Goal: Find specific page/section: Find specific page/section

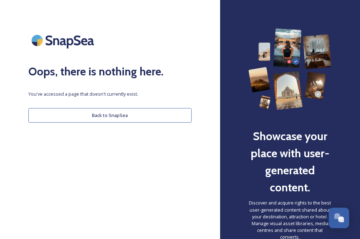
click at [113, 117] on button "Back to SnapSea" at bounding box center [109, 115] width 163 height 15
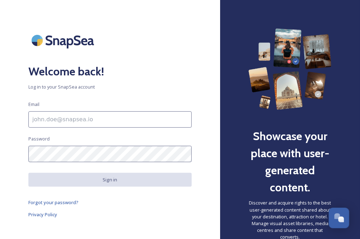
type input "[EMAIL_ADDRESS][DOMAIN_NAME]"
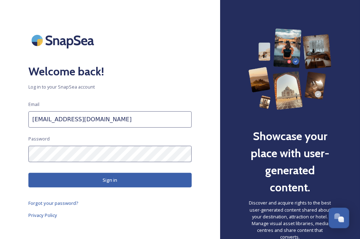
click at [111, 179] on button "Sign in" at bounding box center [109, 180] width 163 height 15
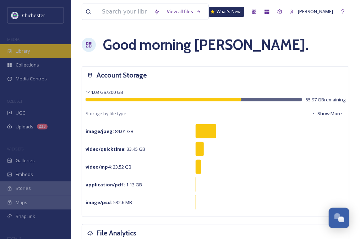
click at [26, 51] on span "Library" at bounding box center [23, 51] width 14 height 7
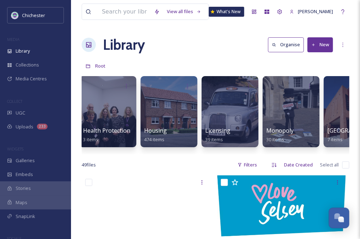
scroll to position [0, 1928]
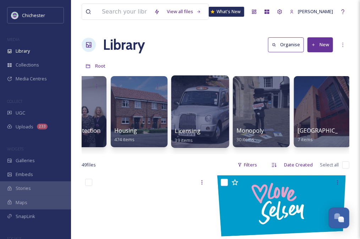
click at [199, 115] on div at bounding box center [200, 111] width 58 height 72
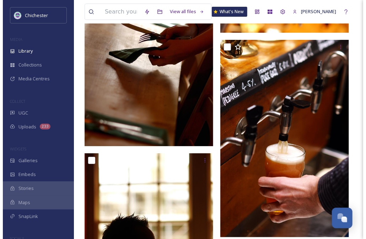
scroll to position [781, 0]
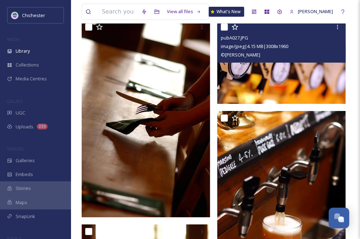
click at [285, 77] on img at bounding box center [281, 62] width 129 height 84
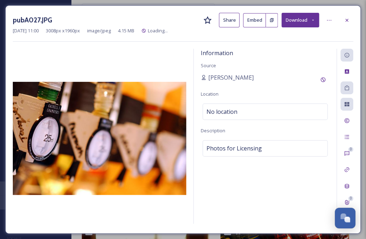
click at [285, 77] on div "[PERSON_NAME]" at bounding box center [265, 79] width 129 height 13
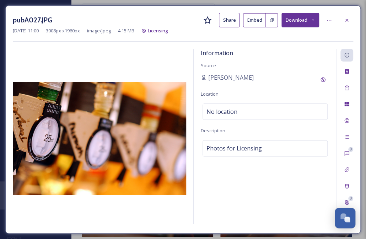
click at [146, 146] on img at bounding box center [99, 138] width 173 height 113
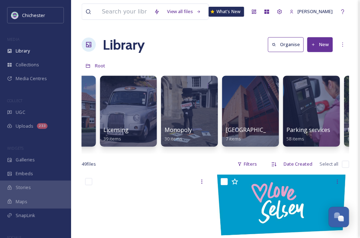
scroll to position [0, 1986]
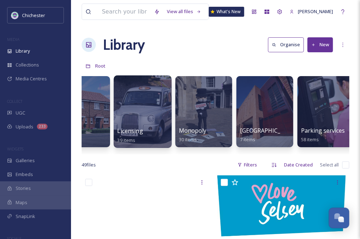
click at [145, 120] on div at bounding box center [143, 111] width 58 height 72
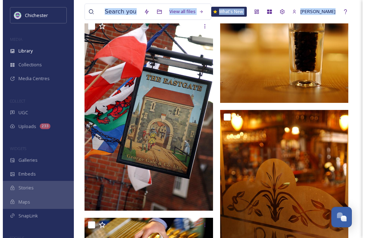
scroll to position [2892, 0]
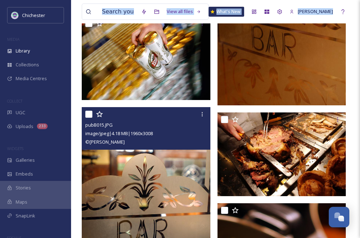
click at [144, 198] on img at bounding box center [146, 205] width 129 height 197
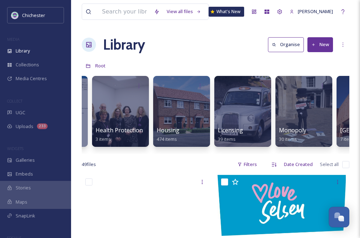
scroll to position [0, 1942]
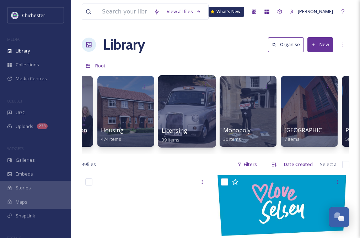
click at [195, 118] on div at bounding box center [187, 111] width 58 height 72
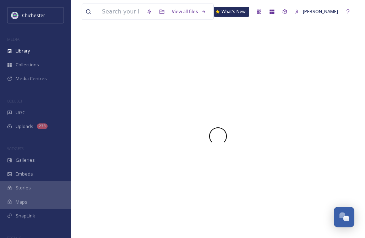
click at [195, 118] on div at bounding box center [218, 136] width 273 height 204
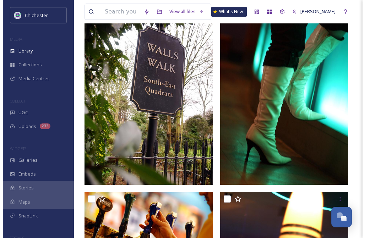
scroll to position [2096, 0]
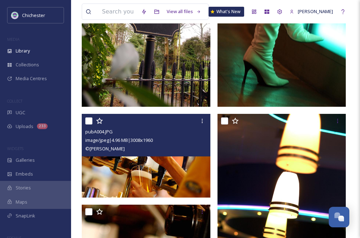
click at [134, 158] on img at bounding box center [146, 156] width 129 height 84
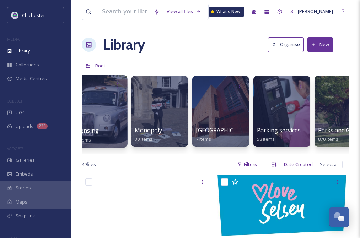
scroll to position [0, 2016]
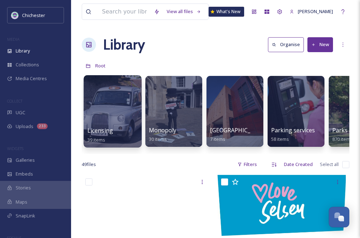
click at [118, 109] on div at bounding box center [112, 111] width 58 height 72
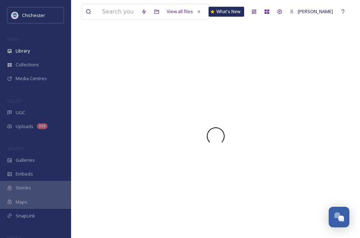
click at [118, 109] on div at bounding box center [215, 136] width 267 height 204
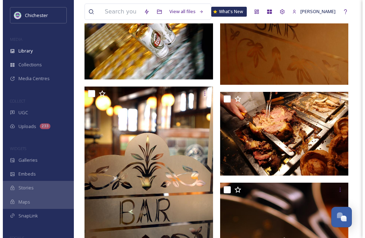
scroll to position [2771, 0]
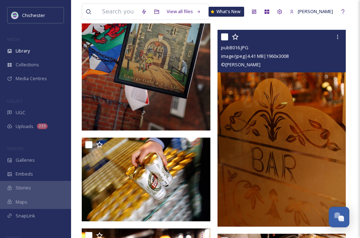
click at [305, 104] on img at bounding box center [281, 128] width 129 height 197
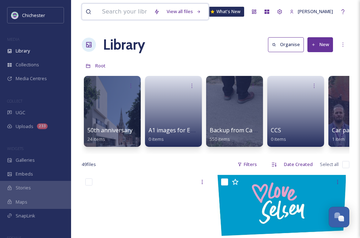
click at [105, 11] on input at bounding box center [124, 12] width 52 height 16
type input "committee"
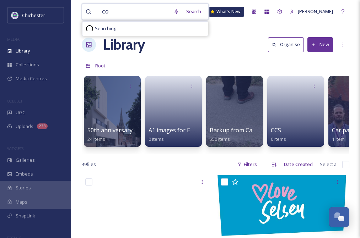
type input "c"
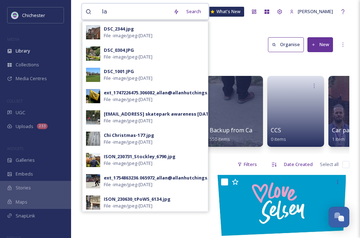
type input "law"
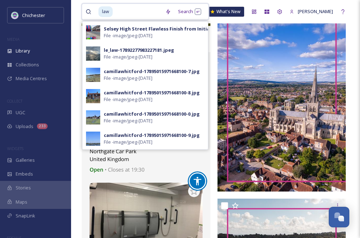
scroll to position [888, 0]
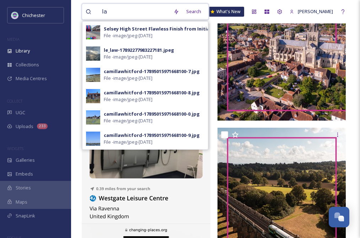
type input "l"
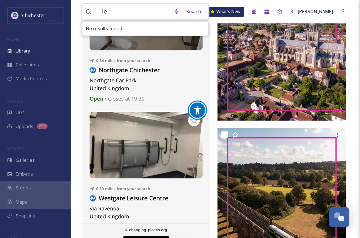
type input "l"
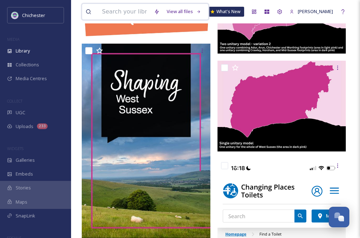
scroll to position [0, 0]
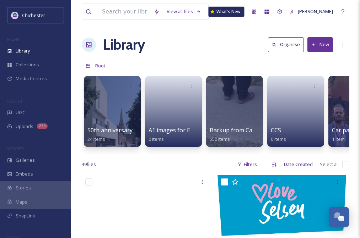
click at [231, 13] on div "What's New" at bounding box center [227, 12] width 36 height 10
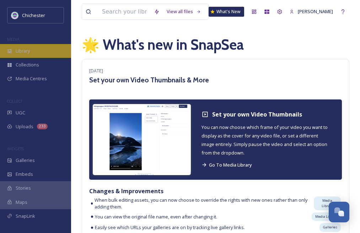
click at [25, 52] on span "Library" at bounding box center [23, 51] width 14 height 7
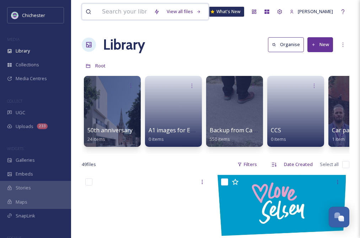
click at [132, 12] on input at bounding box center [124, 12] width 52 height 16
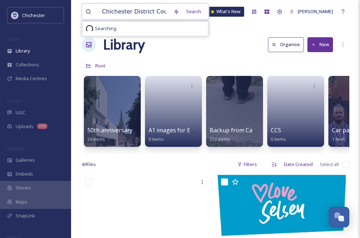
type input "Chichester District Council"
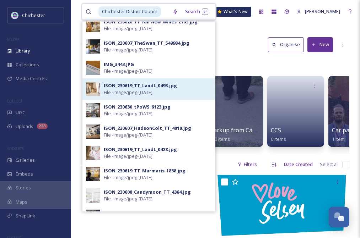
scroll to position [142, 0]
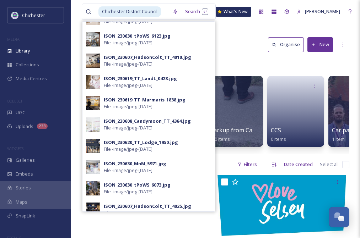
click at [313, 153] on div "50th anniversary 24 items A1 images for EPH walls 0 items Backup from Camera 55…" at bounding box center [215, 113] width 267 height 82
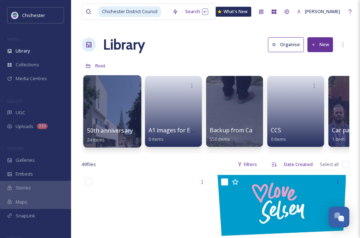
click at [120, 123] on div at bounding box center [112, 111] width 58 height 72
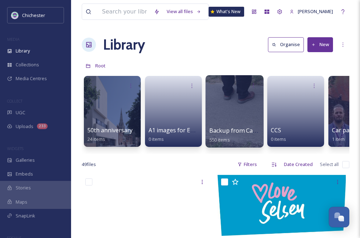
click at [232, 116] on div at bounding box center [234, 111] width 58 height 72
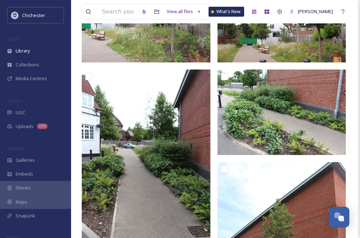
scroll to position [480, 0]
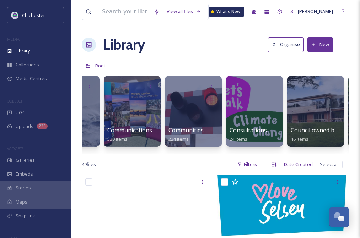
scroll to position [0, 497]
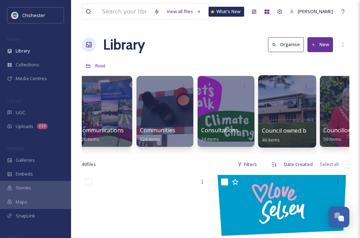
click at [300, 115] on div at bounding box center [287, 111] width 58 height 72
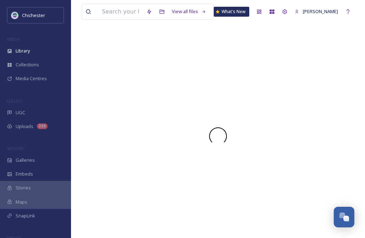
click at [300, 115] on div at bounding box center [218, 136] width 273 height 204
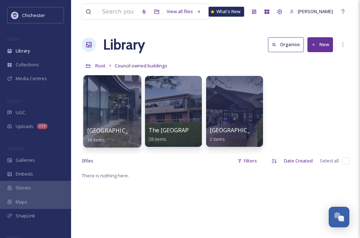
click at [107, 107] on div at bounding box center [112, 111] width 58 height 72
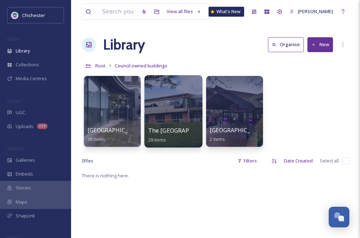
click at [176, 105] on div at bounding box center [173, 111] width 58 height 72
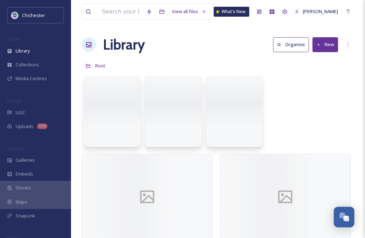
click at [176, 105] on div at bounding box center [173, 111] width 57 height 71
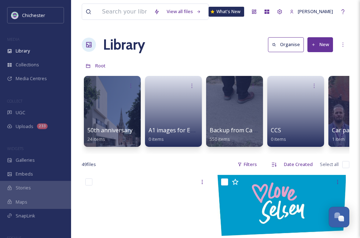
scroll to position [0, 14]
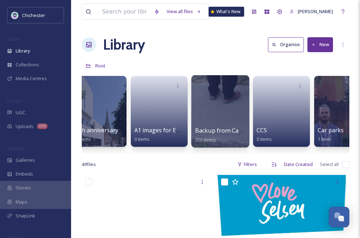
click at [222, 117] on div at bounding box center [220, 111] width 58 height 72
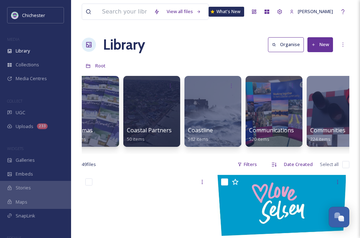
scroll to position [0, 350]
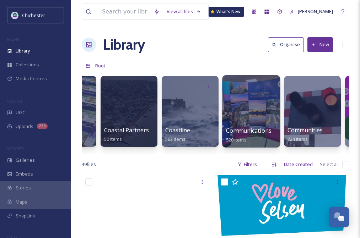
click at [255, 105] on div at bounding box center [251, 111] width 58 height 72
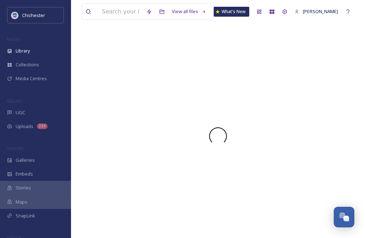
click at [255, 105] on div at bounding box center [218, 136] width 273 height 204
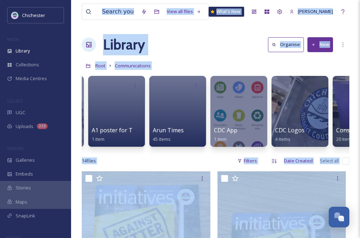
scroll to position [0, 71]
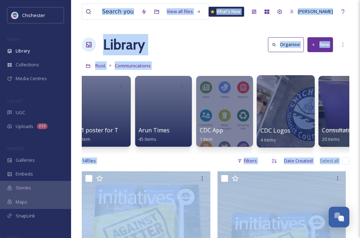
click at [299, 128] on div "CDC Logos 4 items" at bounding box center [285, 135] width 51 height 18
click at [285, 118] on div at bounding box center [285, 111] width 58 height 72
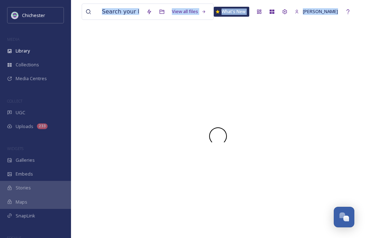
click at [285, 118] on div at bounding box center [218, 136] width 273 height 204
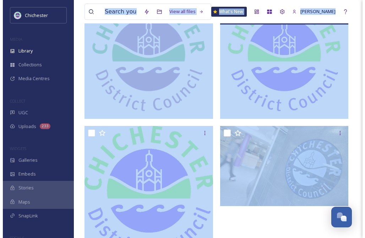
scroll to position [136, 0]
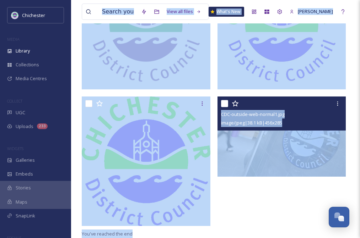
click at [303, 142] on img at bounding box center [281, 137] width 129 height 80
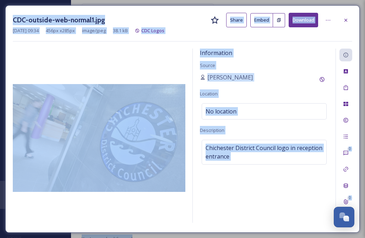
click at [235, 203] on div "Information Source [PERSON_NAME] Location No location Description Chichester Di…" at bounding box center [264, 136] width 143 height 174
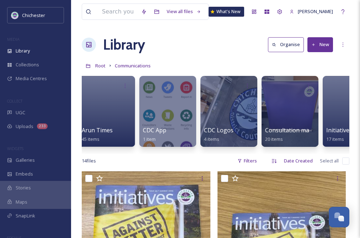
scroll to position [0, 142]
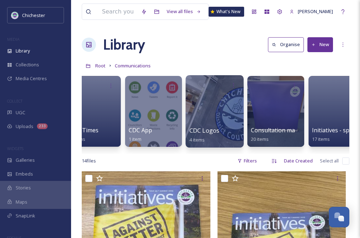
click at [202, 109] on div at bounding box center [214, 111] width 58 height 72
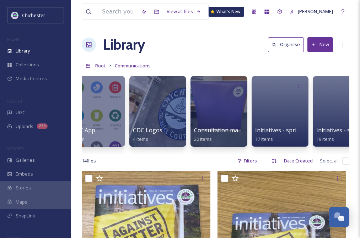
scroll to position [0, 213]
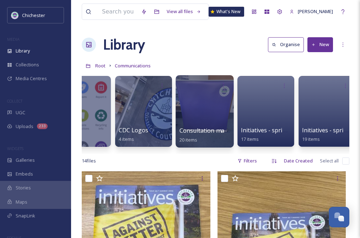
click at [214, 101] on div at bounding box center [204, 111] width 58 height 72
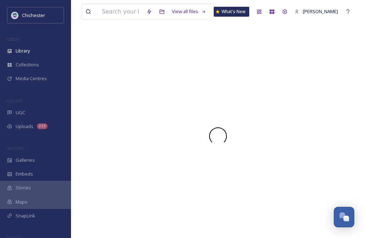
click at [214, 101] on div at bounding box center [218, 136] width 273 height 204
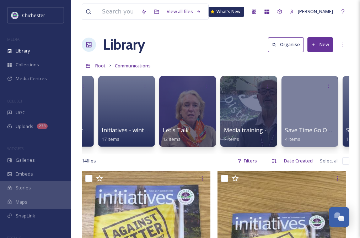
scroll to position [0, 805]
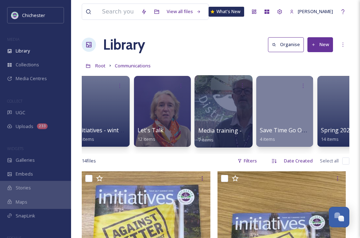
click at [222, 100] on div at bounding box center [223, 111] width 58 height 72
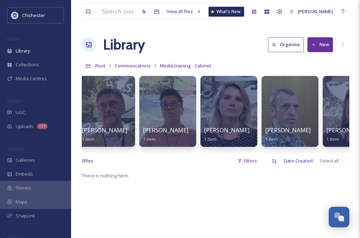
scroll to position [0, 142]
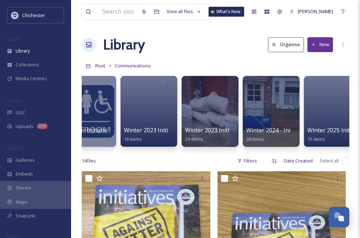
scroll to position [0, 1260]
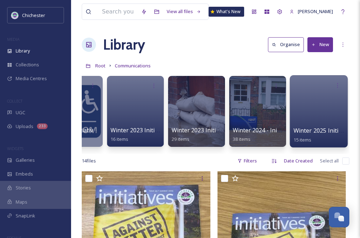
click at [321, 119] on div at bounding box center [318, 111] width 58 height 72
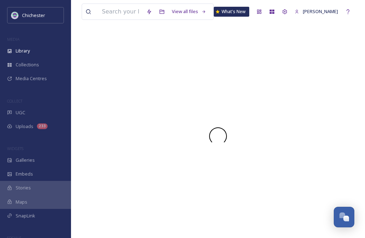
click at [321, 119] on div at bounding box center [218, 136] width 273 height 204
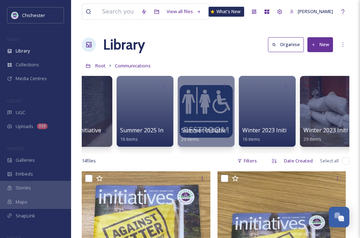
scroll to position [0, 1106]
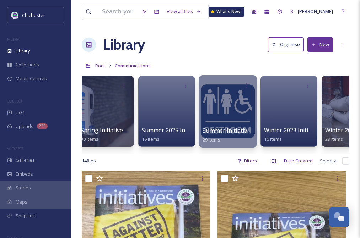
click at [231, 108] on div at bounding box center [228, 111] width 58 height 72
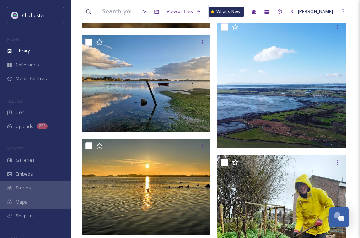
scroll to position [1187, 0]
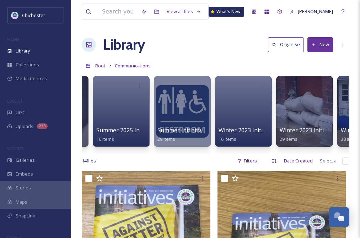
scroll to position [0, 1236]
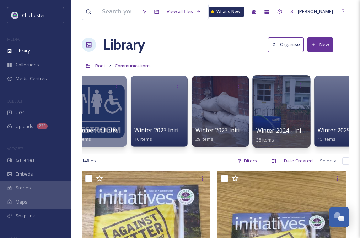
click at [280, 116] on div at bounding box center [281, 111] width 58 height 72
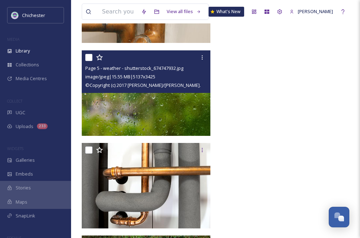
scroll to position [2193, 0]
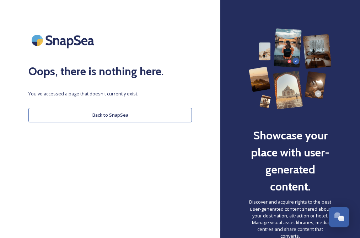
click at [118, 120] on button "Back to SnapSea" at bounding box center [109, 115] width 163 height 15
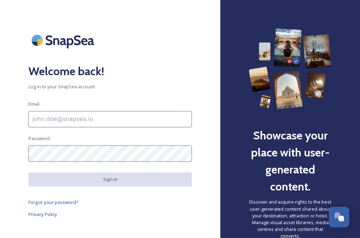
type input "[EMAIL_ADDRESS][DOMAIN_NAME]"
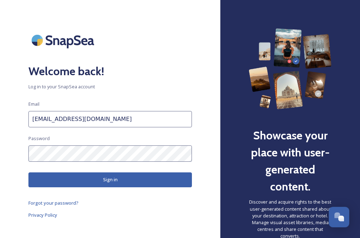
click at [107, 180] on button "Sign in" at bounding box center [109, 180] width 163 height 15
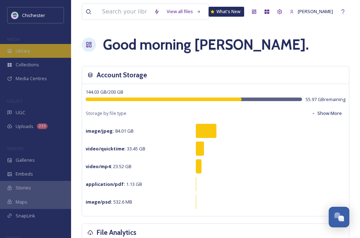
click at [28, 48] on span "Library" at bounding box center [23, 51] width 14 height 7
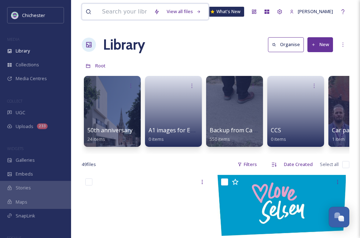
click at [103, 13] on input at bounding box center [124, 12] width 52 height 16
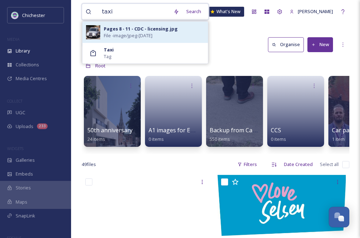
type input "taxi"
click at [118, 35] on span "File - image/jpeg - Jan 25 2023" at bounding box center [128, 35] width 49 height 7
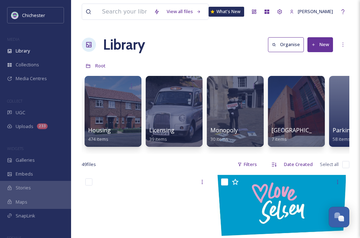
scroll to position [0, 1973]
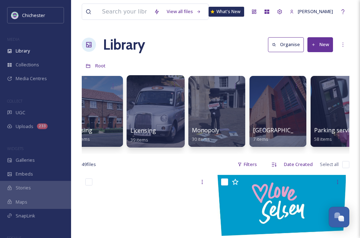
click at [158, 109] on div at bounding box center [155, 111] width 58 height 72
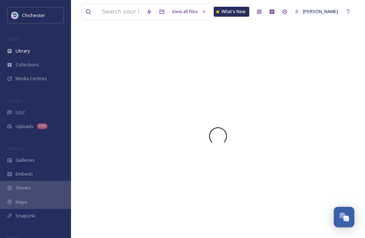
click at [158, 109] on div at bounding box center [218, 136] width 273 height 204
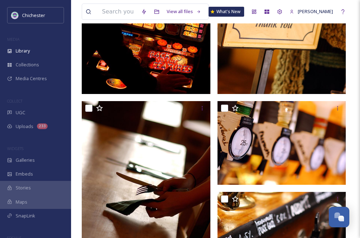
scroll to position [633, 0]
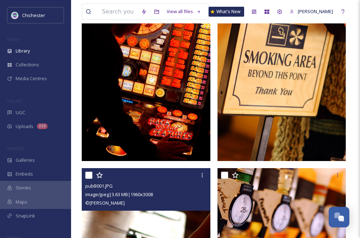
click at [181, 188] on div "pubB001.JPG" at bounding box center [146, 186] width 123 height 9
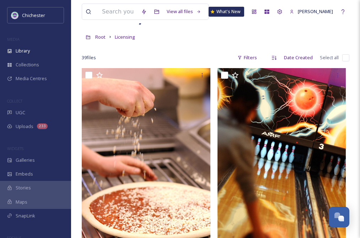
scroll to position [0, 0]
